Goal: Task Accomplishment & Management: Manage account settings

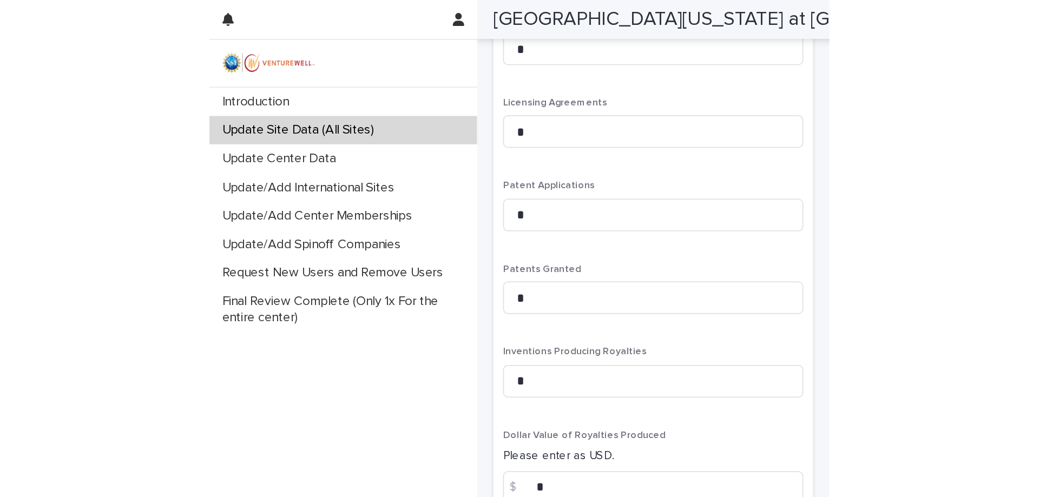
scroll to position [420, 0]
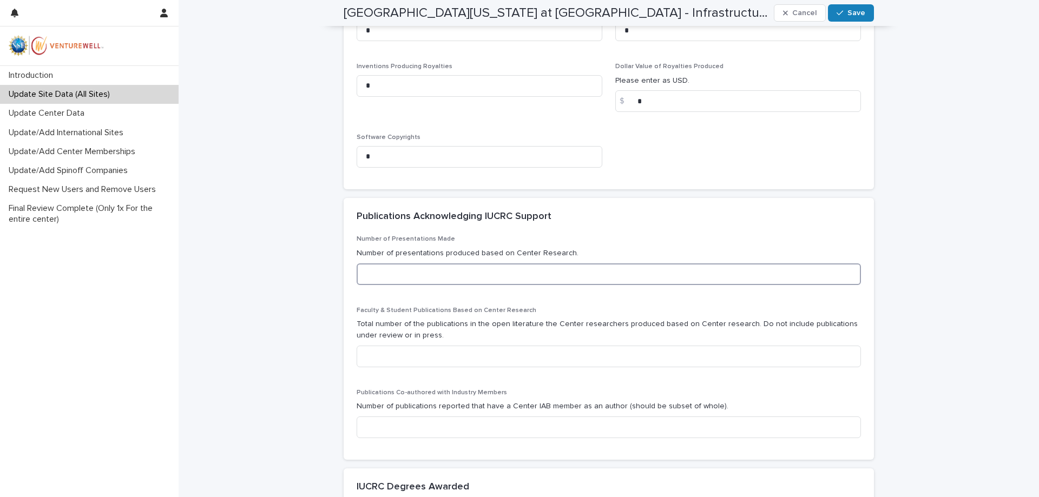
click at [413, 280] on input at bounding box center [609, 275] width 504 height 22
type input "*"
click at [380, 331] on input at bounding box center [609, 357] width 504 height 22
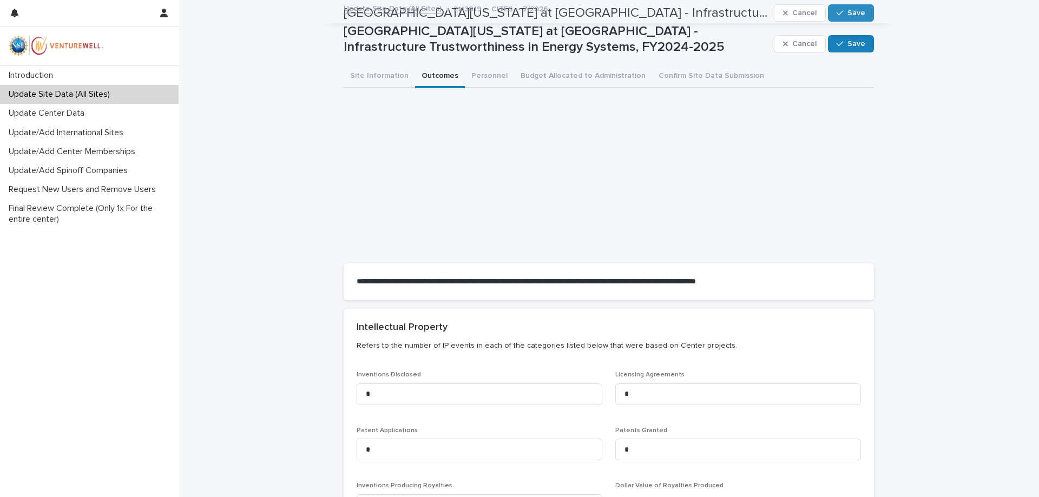
scroll to position [0, 0]
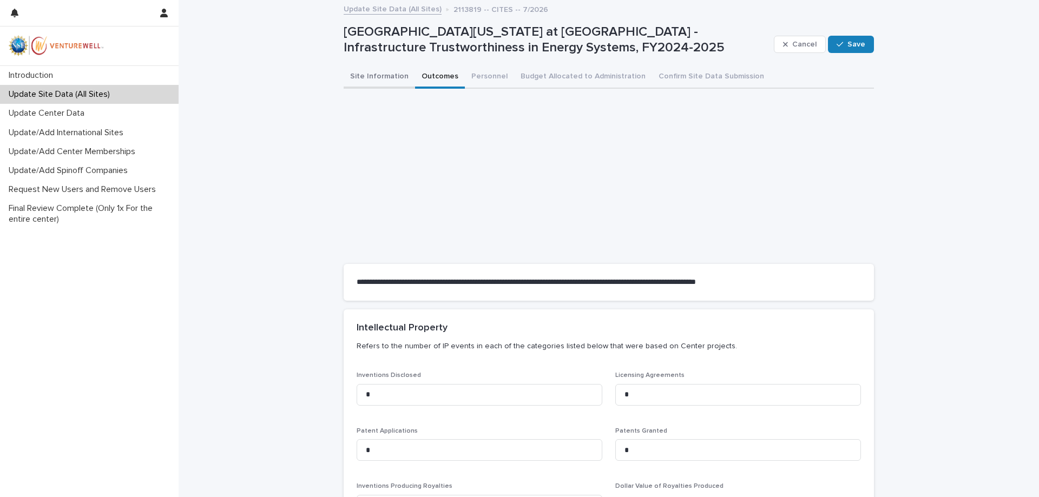
click at [380, 76] on button "Site Information" at bounding box center [379, 77] width 71 height 23
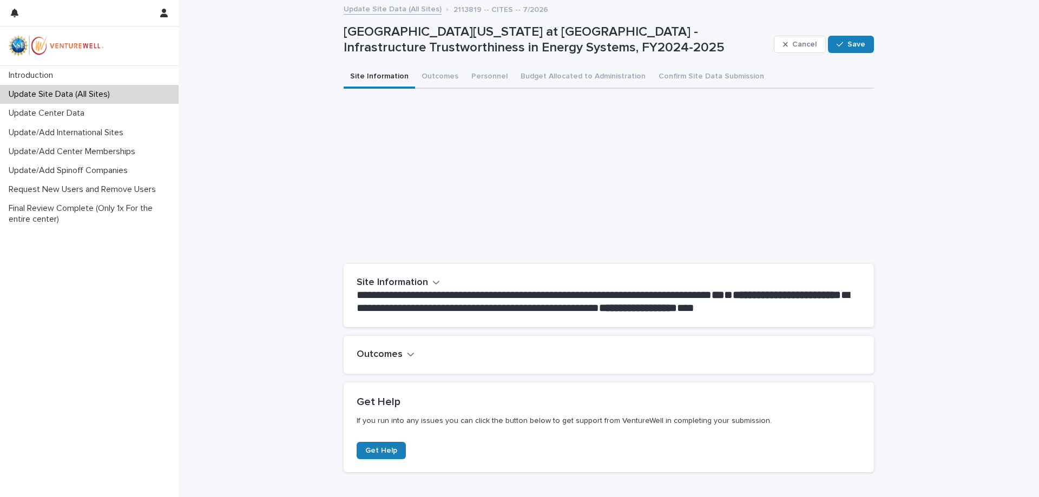
click at [406, 9] on link "Update Site Data (All Sites)" at bounding box center [393, 8] width 98 height 12
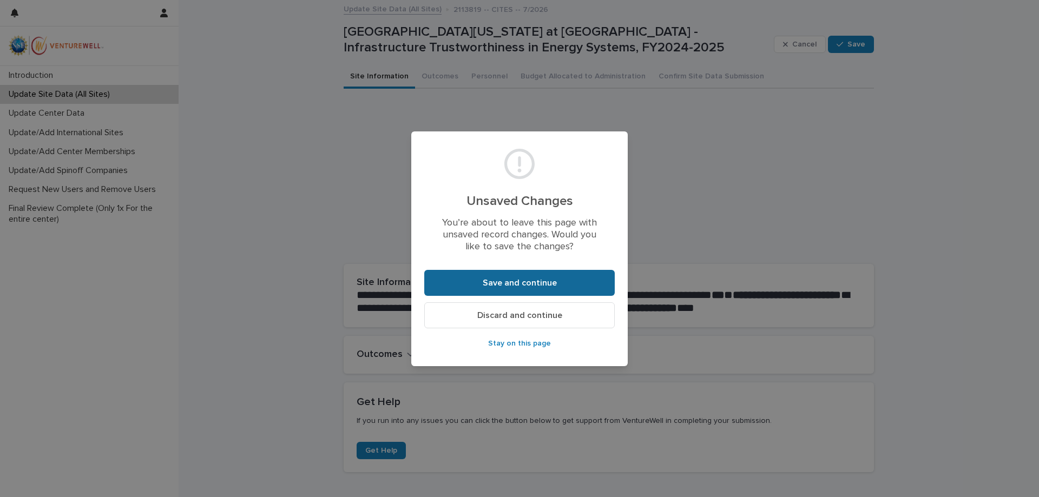
click at [413, 282] on span "Save and continue" at bounding box center [520, 283] width 74 height 9
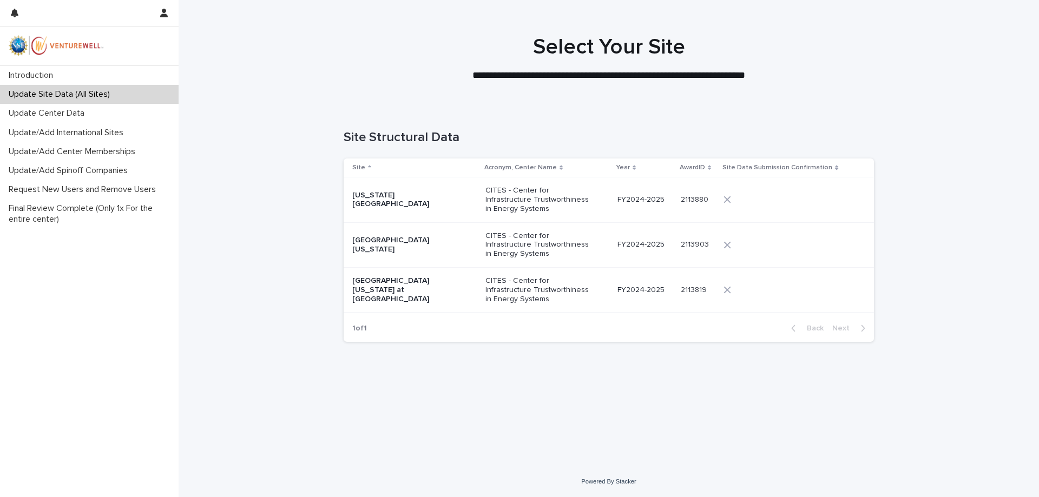
click at [413, 248] on p "CITES - Center for Infrastructure Trustworthiness in Energy Systems" at bounding box center [539, 245] width 108 height 27
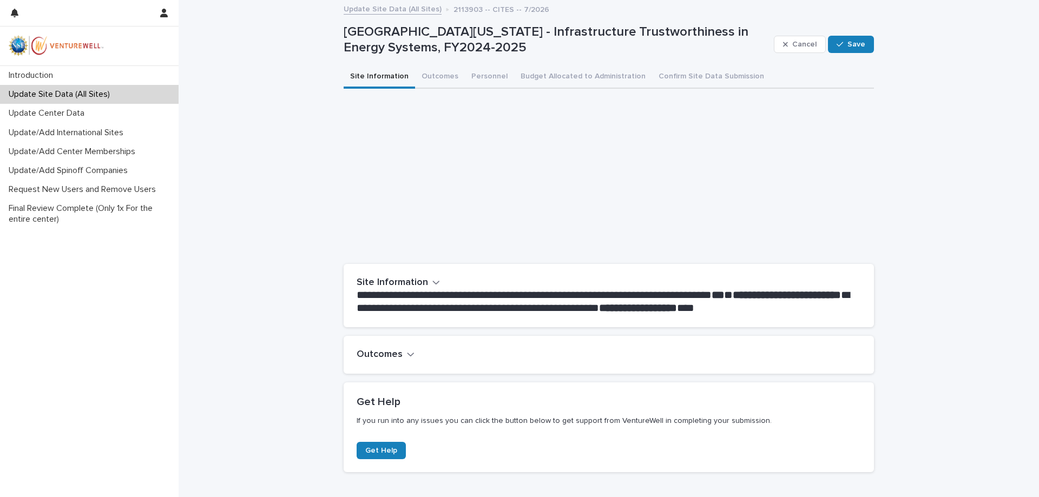
click at [388, 331] on h2 "Outcomes" at bounding box center [380, 355] width 46 height 12
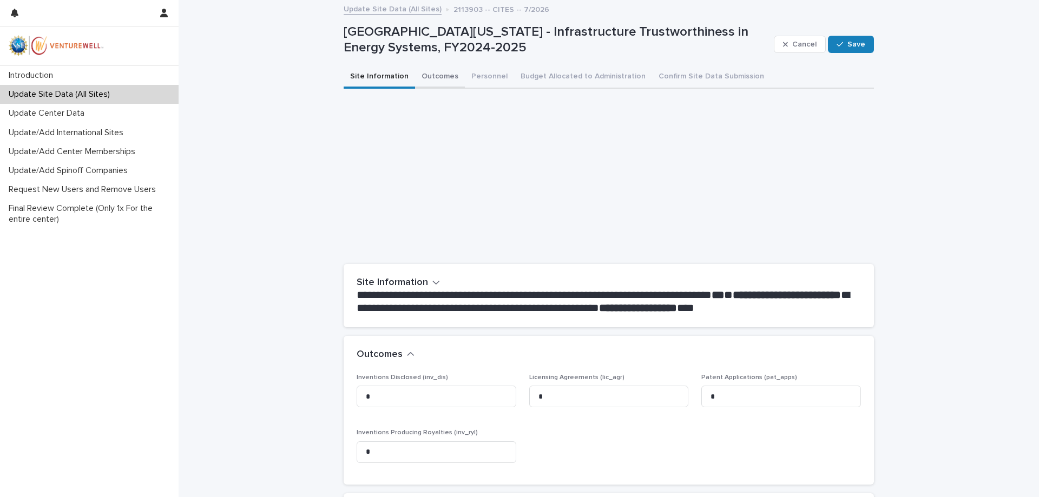
click at [413, 77] on button "Outcomes" at bounding box center [440, 77] width 50 height 23
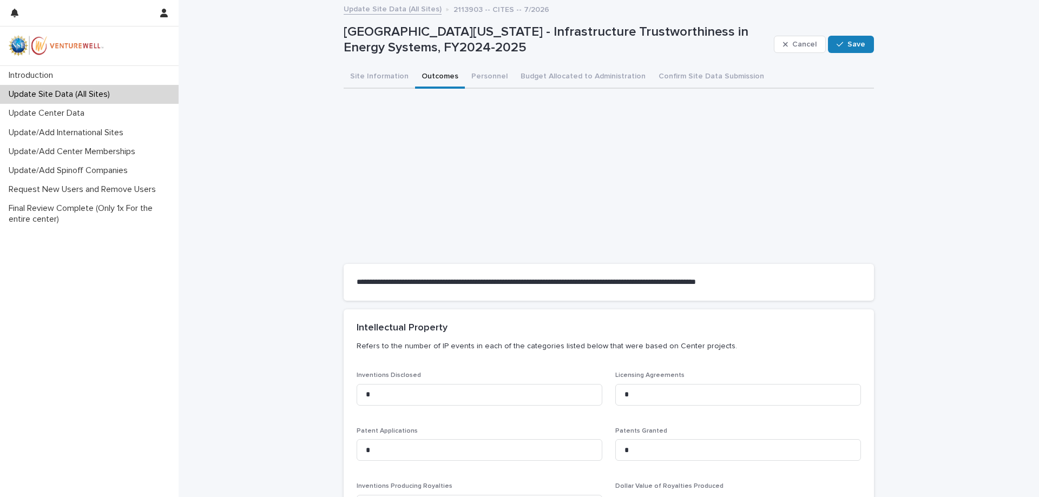
click at [404, 9] on link "Update Site Data (All Sites)" at bounding box center [393, 8] width 98 height 12
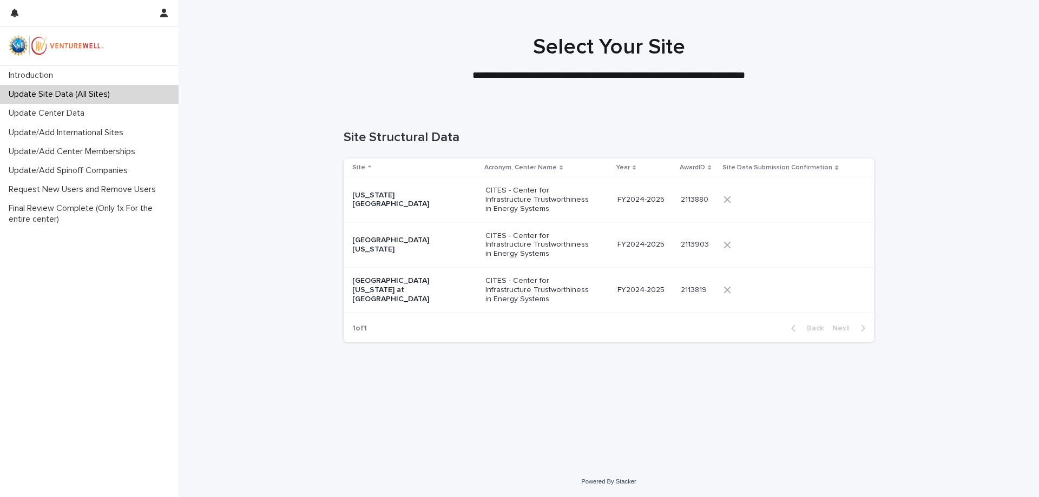
click at [413, 290] on p "CITES - Center for Infrastructure Trustworthiness in Energy Systems" at bounding box center [539, 290] width 108 height 27
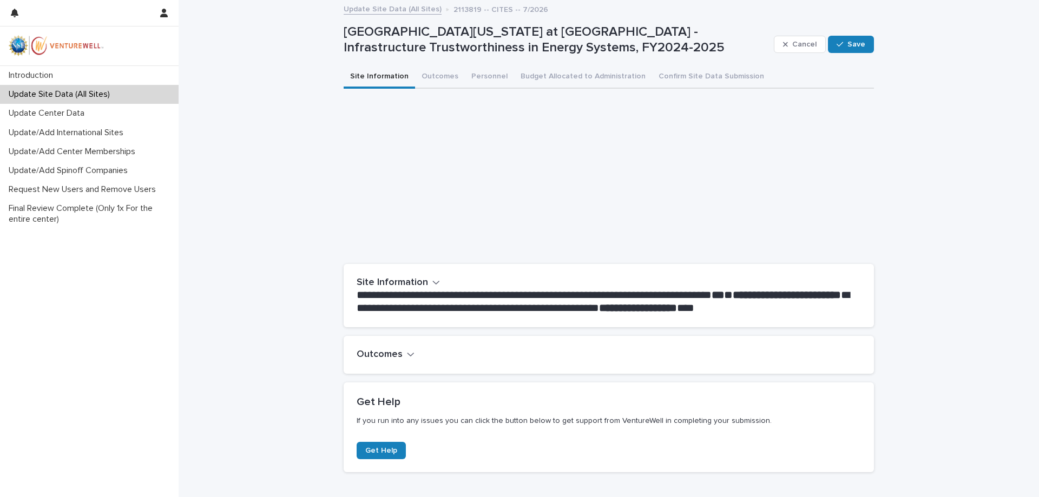
click at [393, 331] on h2 "Outcomes" at bounding box center [380, 355] width 46 height 12
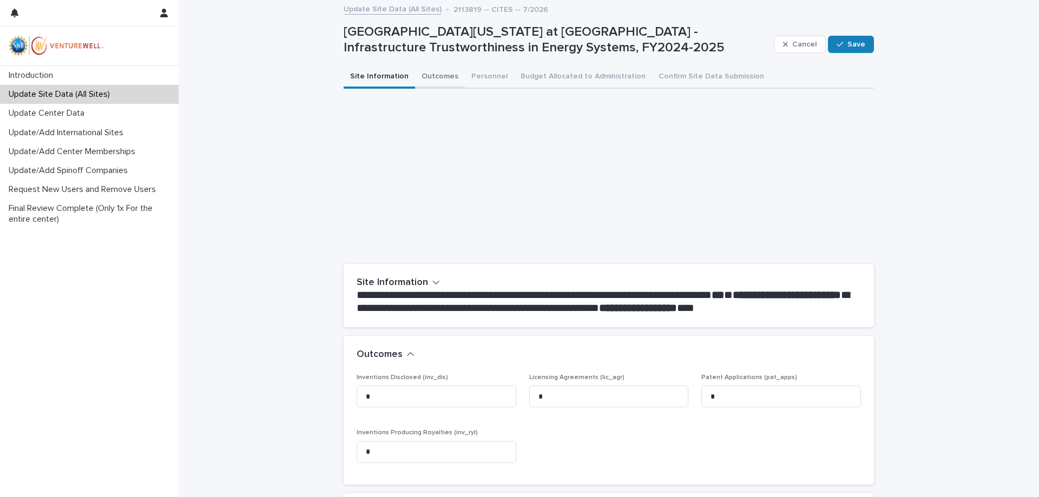
click at [413, 72] on button "Outcomes" at bounding box center [440, 77] width 50 height 23
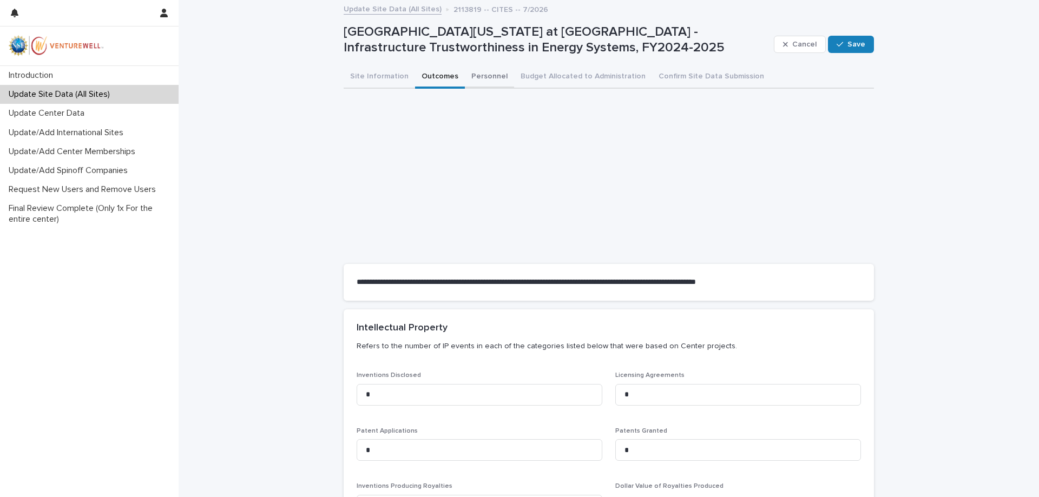
click at [413, 73] on button "Personnel" at bounding box center [489, 77] width 49 height 23
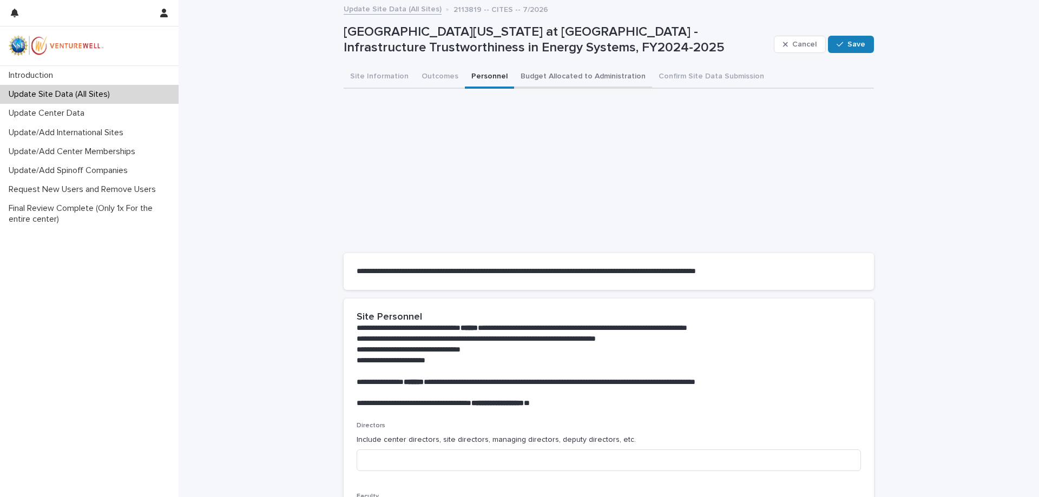
click at [413, 77] on button "Budget Allocated to Administration" at bounding box center [583, 77] width 138 height 23
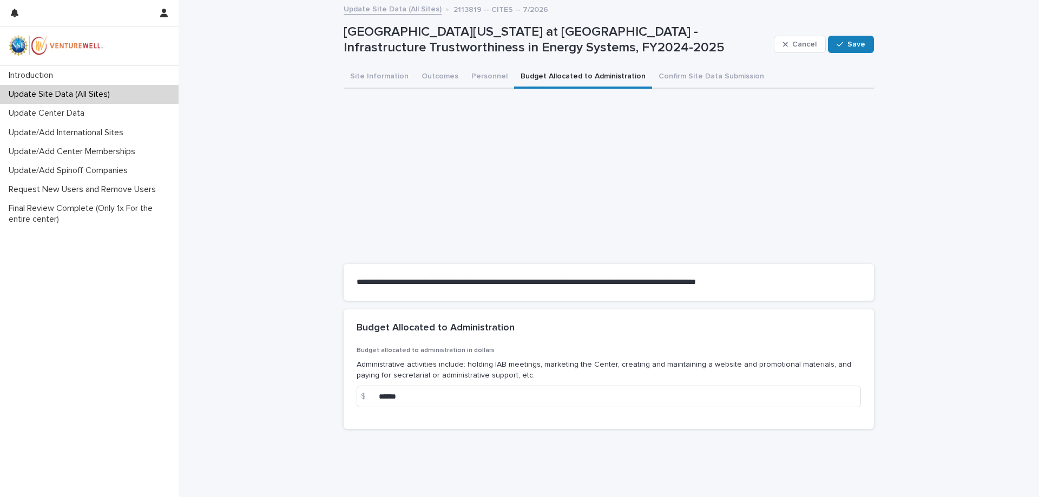
click at [380, 11] on link "Update Site Data (All Sites)" at bounding box center [393, 8] width 98 height 12
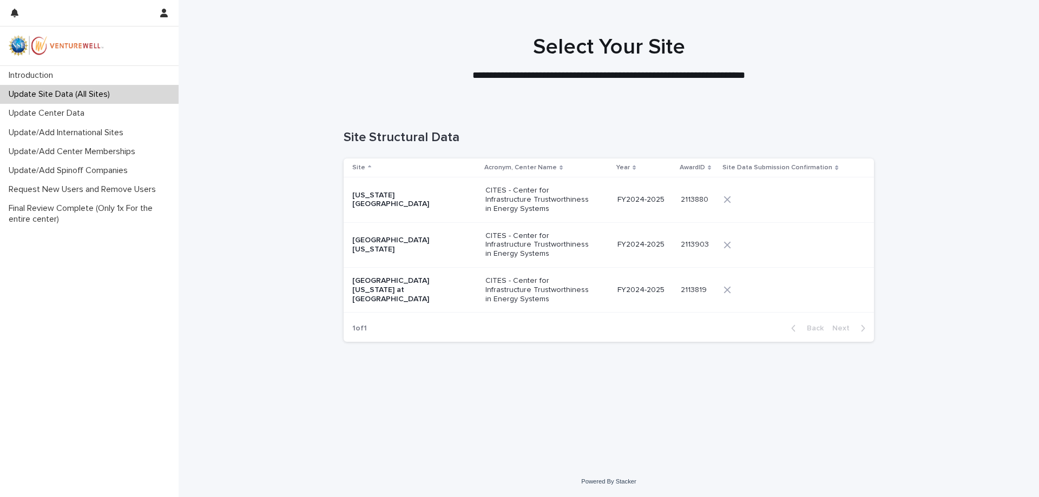
click at [413, 246] on div "CITES - Center for Infrastructure Trustworthiness in Energy Systems" at bounding box center [547, 245] width 124 height 36
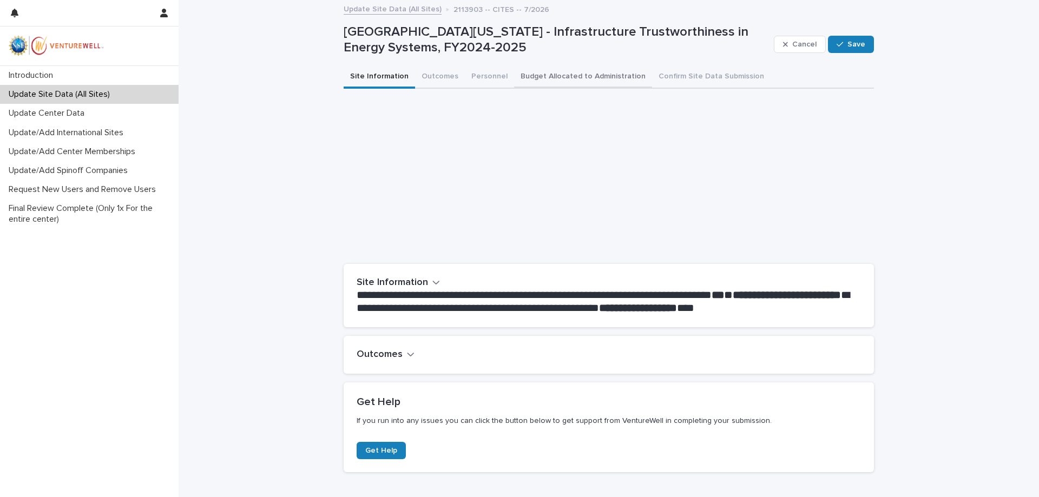
click at [413, 72] on button "Budget Allocated to Administration" at bounding box center [583, 77] width 138 height 23
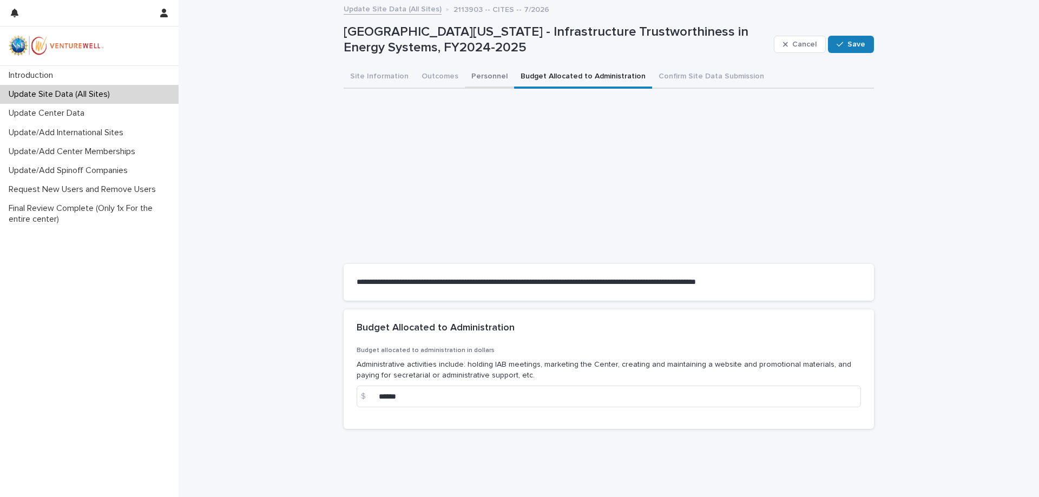
click at [413, 74] on button "Personnel" at bounding box center [489, 77] width 49 height 23
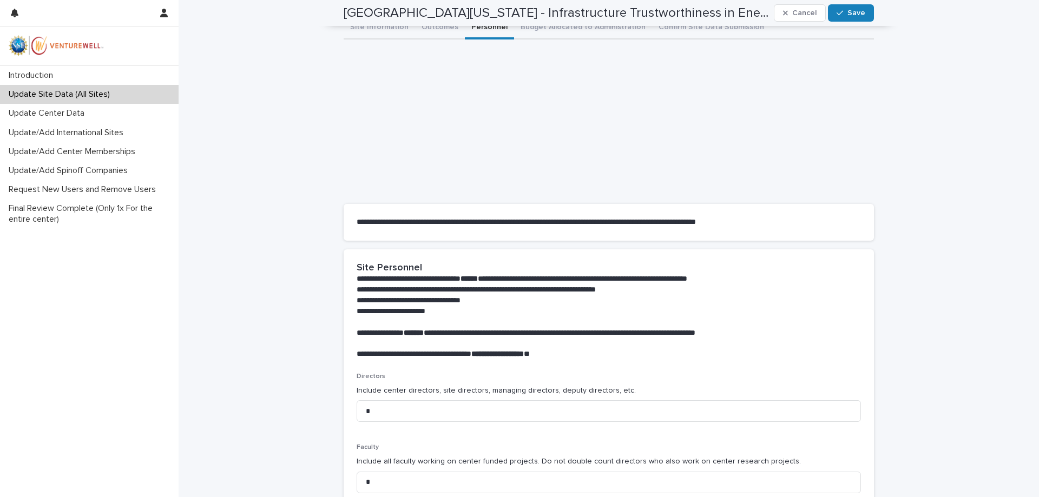
scroll to position [45, 0]
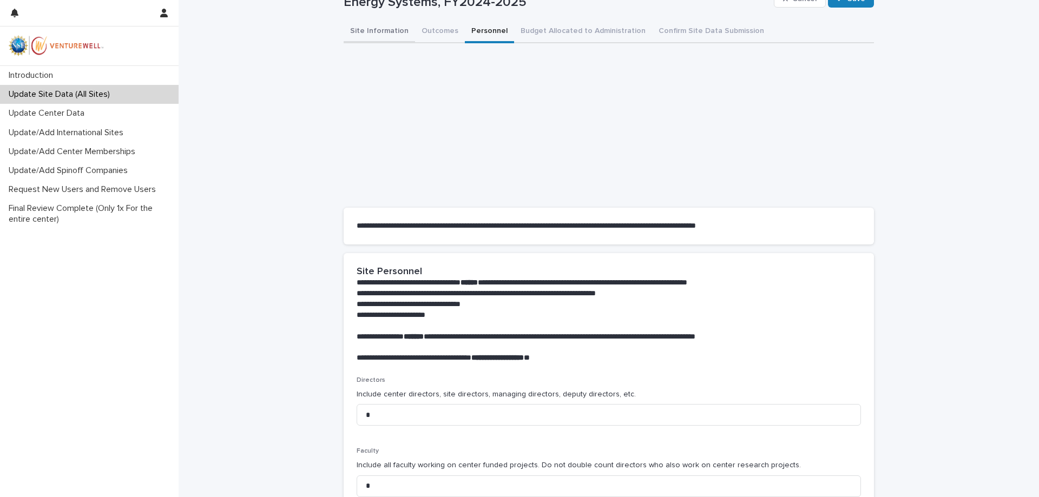
click at [384, 29] on button "Site Information" at bounding box center [379, 32] width 71 height 23
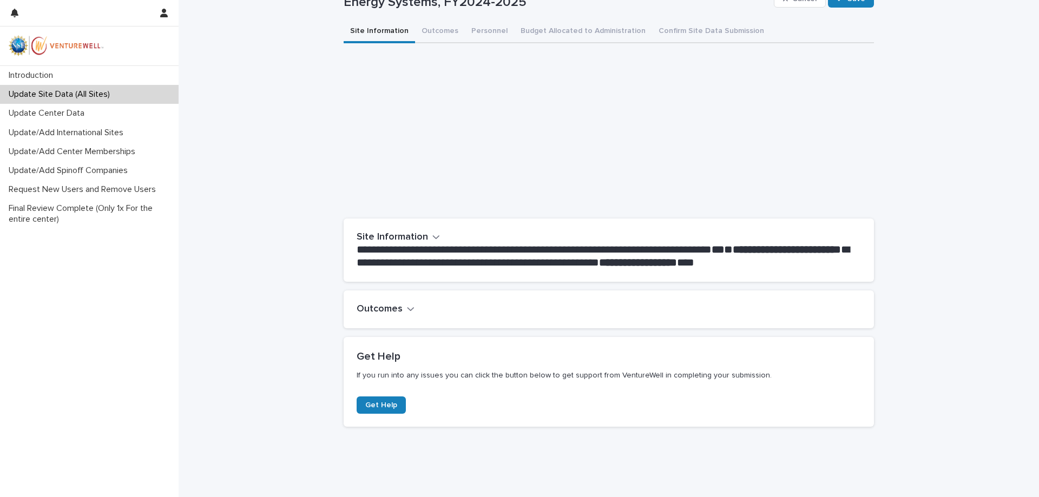
scroll to position [54, 0]
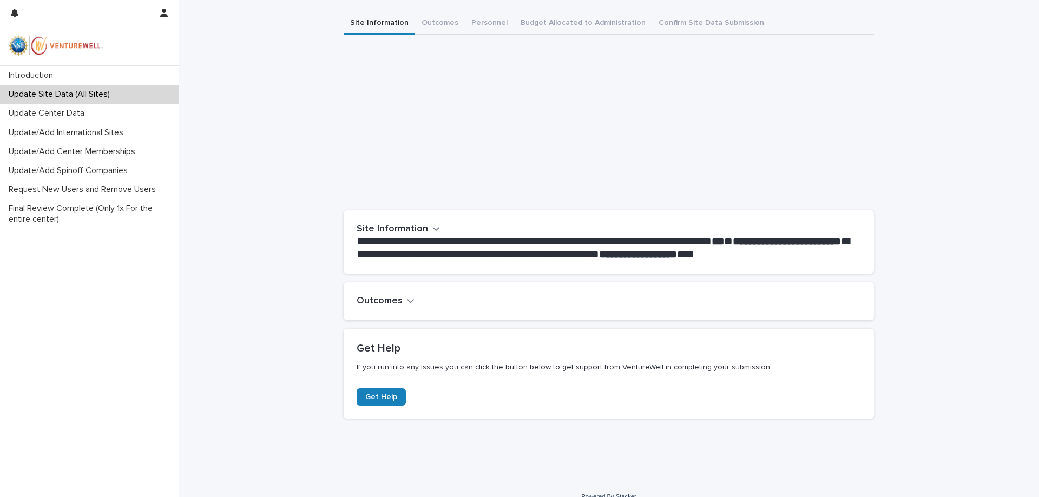
click at [305, 256] on div "**********" at bounding box center [609, 214] width 861 height 534
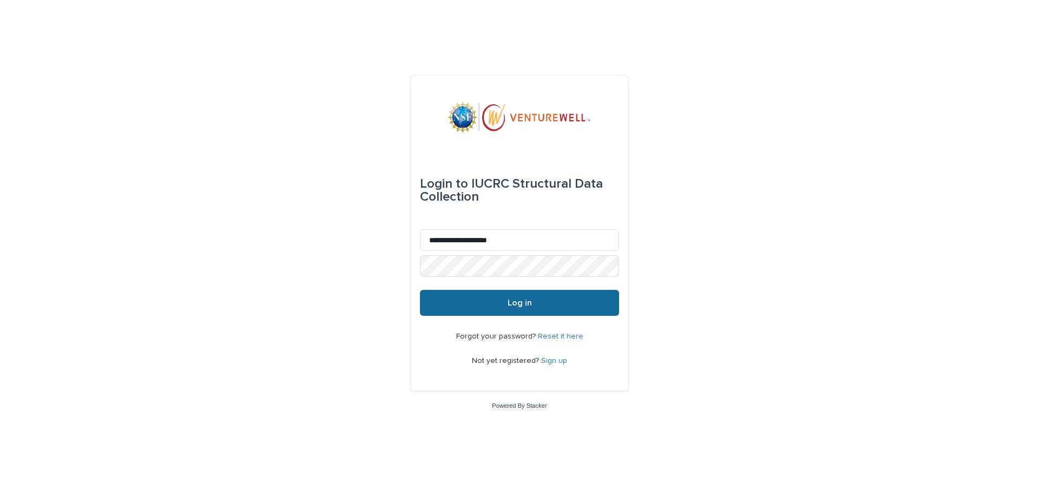
click at [516, 300] on span "Log in" at bounding box center [520, 303] width 24 height 9
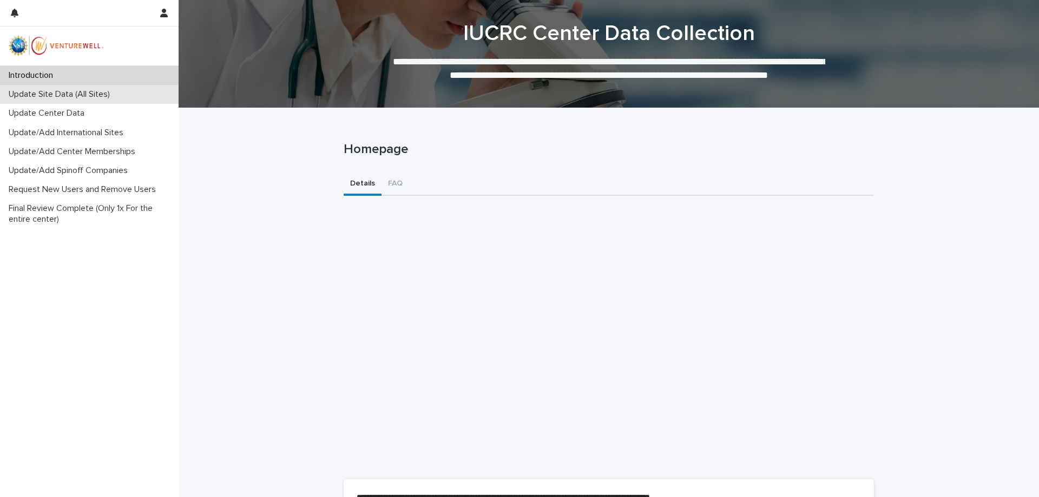
click at [74, 93] on p "Update Site Data (All Sites)" at bounding box center [61, 94] width 114 height 10
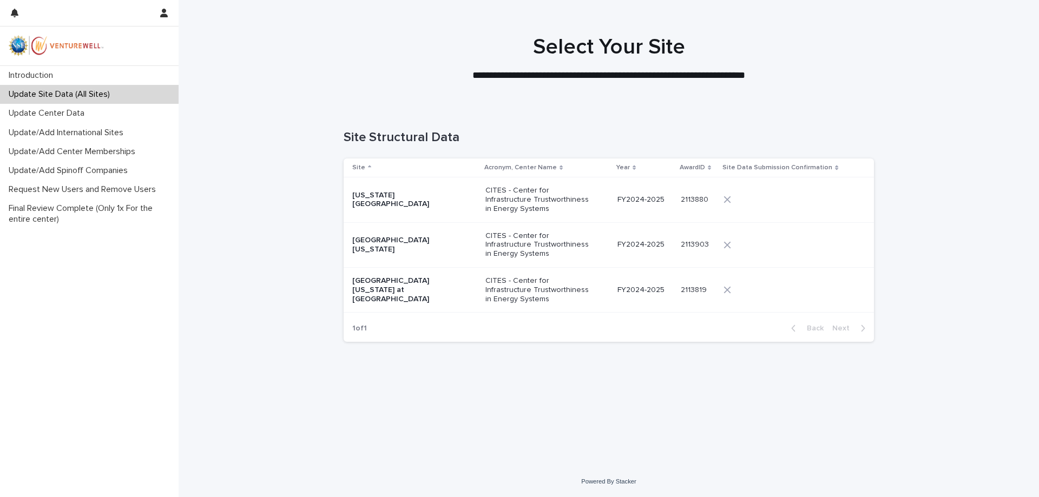
click at [527, 202] on p "CITES - Center for Infrastructure Trustworthiness in Energy Systems" at bounding box center [539, 199] width 108 height 27
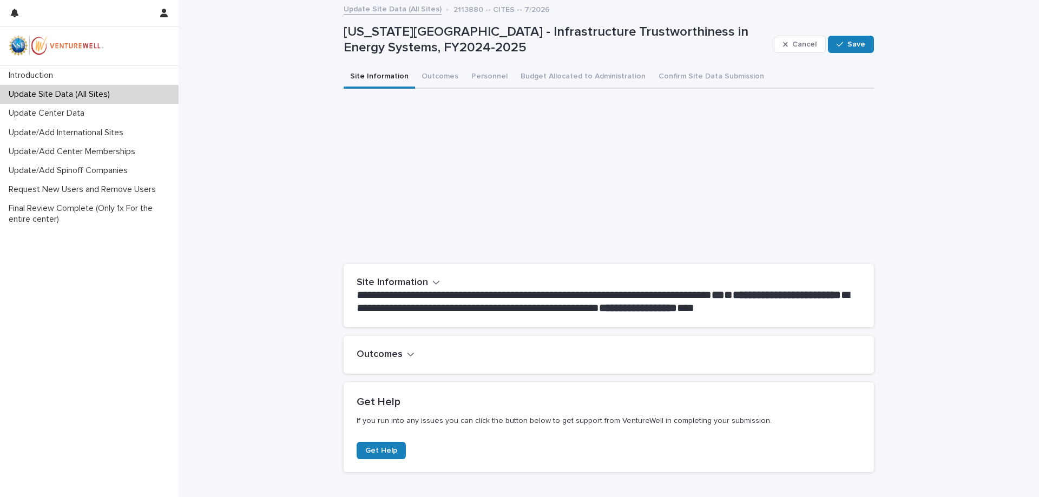
click at [784, 451] on section "Get Help If you run into any issues you can click the button below to get suppo…" at bounding box center [609, 428] width 530 height 90
